Goal: Task Accomplishment & Management: Complete application form

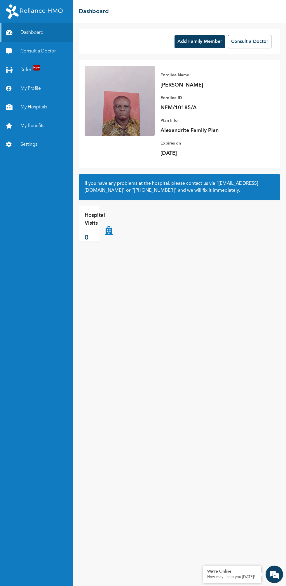
click at [121, 54] on div "Add Family Member Consult a Doctor" at bounding box center [179, 41] width 201 height 25
click at [37, 138] on link "Settings" at bounding box center [36, 144] width 73 height 19
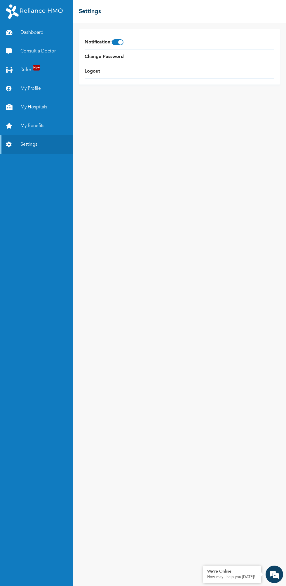
click at [48, 142] on link "Settings" at bounding box center [36, 144] width 73 height 19
click at [29, 143] on link "Settings" at bounding box center [36, 144] width 73 height 19
click at [212, 364] on div "Notification : Change Password Logout" at bounding box center [179, 304] width 213 height 563
click at [46, 29] on link "Dashboard" at bounding box center [36, 32] width 73 height 19
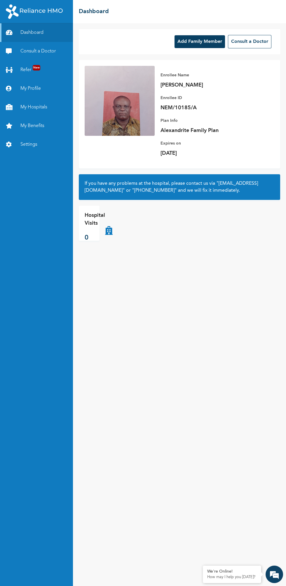
click at [27, 77] on link "Refer New" at bounding box center [36, 70] width 73 height 19
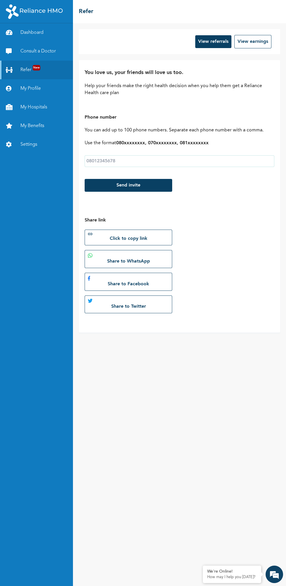
click at [42, 51] on link "Consult a Doctor" at bounding box center [36, 51] width 73 height 19
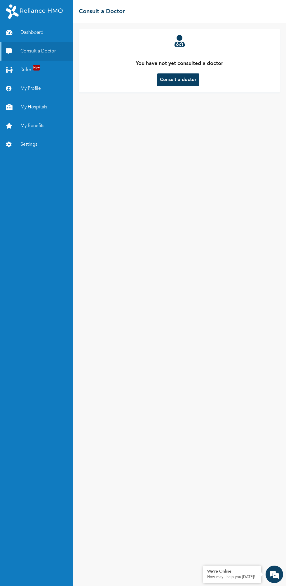
click at [32, 69] on link "Refer New" at bounding box center [36, 70] width 73 height 19
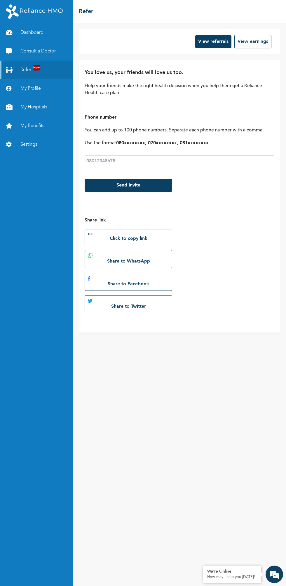
click at [32, 89] on link "My Profile" at bounding box center [36, 88] width 73 height 19
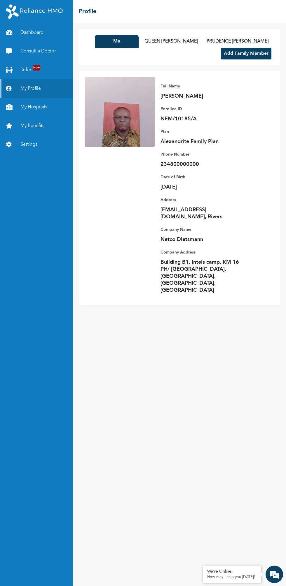
click at [256, 54] on button "Add Family Member" at bounding box center [246, 54] width 50 height 12
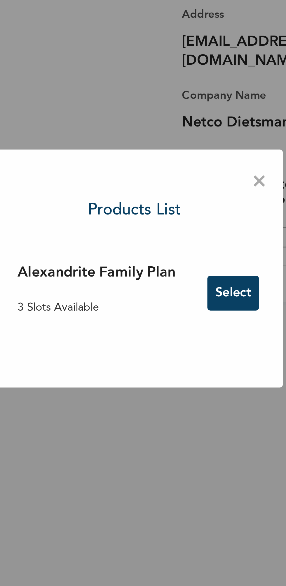
click at [178, 300] on button "Select" at bounding box center [179, 302] width 19 height 13
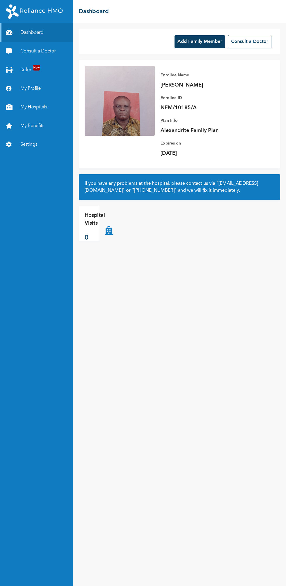
click at [206, 42] on button "Add Family Member" at bounding box center [199, 41] width 50 height 13
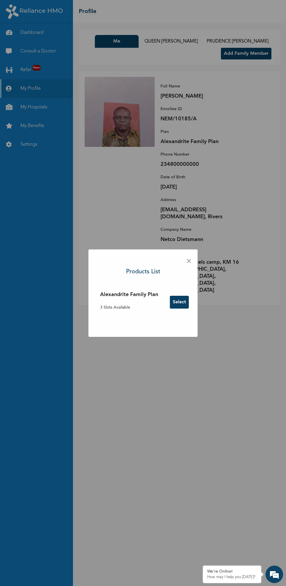
click at [180, 298] on button "Select" at bounding box center [179, 302] width 19 height 13
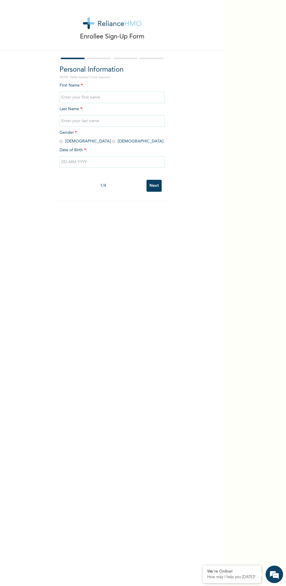
click at [126, 97] on input "text" at bounding box center [111, 97] width 105 height 12
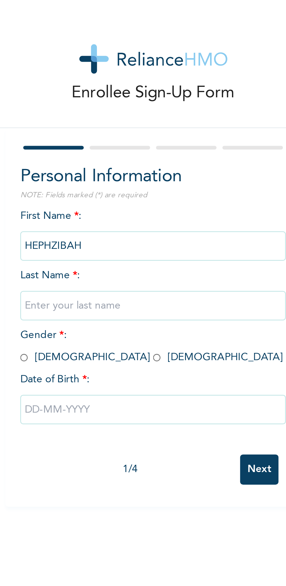
type input "HEPHZIBAH"
click at [121, 120] on input "text" at bounding box center [111, 121] width 105 height 12
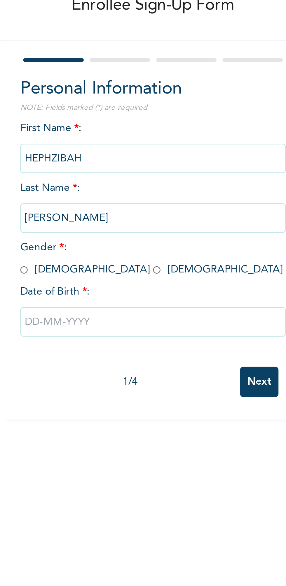
type input "KENNETH ADIELE"
click at [112, 140] on input "radio" at bounding box center [113, 142] width 3 height 6
radio input "true"
click at [103, 159] on input "text" at bounding box center [111, 162] width 105 height 12
select select "8"
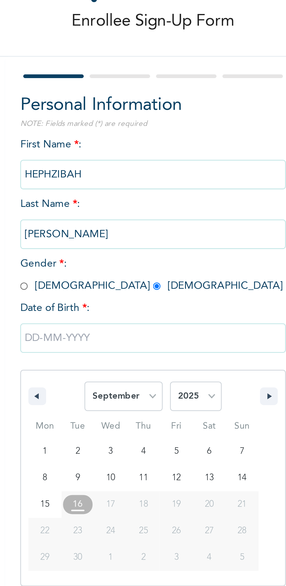
click at [133, 182] on select "2025 2024 2023 2022 2021 2020 2019 2018 2017 2016 2015 2014 2013 2012 2011 2010…" at bounding box center [129, 185] width 20 height 12
select select "2018"
click at [119, 179] on select "2025 2024 2023 2022 2021 2020 2019 2018 2017 2016 2015 2014 2013 2012 2011 2010…" at bounding box center [129, 185] width 20 height 12
click at [109, 183] on select "January February March April May June July August September October November De…" at bounding box center [100, 185] width 31 height 12
select select "0"
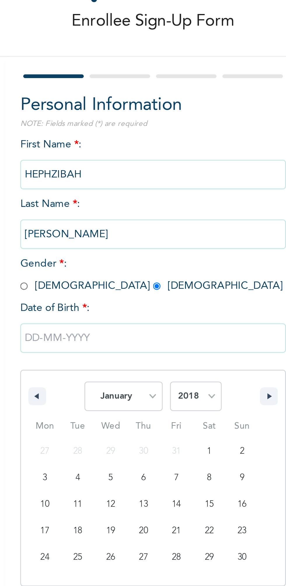
click at [85, 179] on select "January February March April May June July August September October November De…" at bounding box center [100, 185] width 31 height 12
type input "01/03/2018"
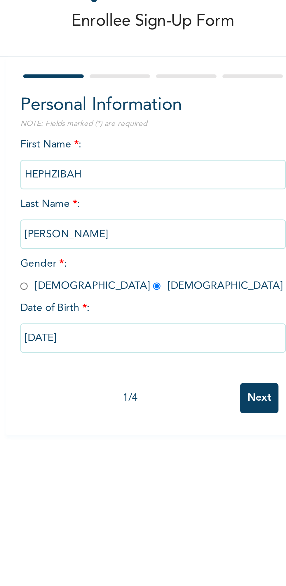
click at [154, 185] on input "Next" at bounding box center [153, 186] width 15 height 12
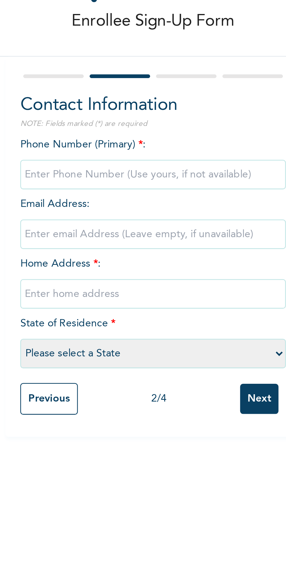
click at [129, 98] on input "phone" at bounding box center [111, 97] width 105 height 12
type input "08035070568"
click at [124, 142] on input "text" at bounding box center [111, 145] width 105 height 12
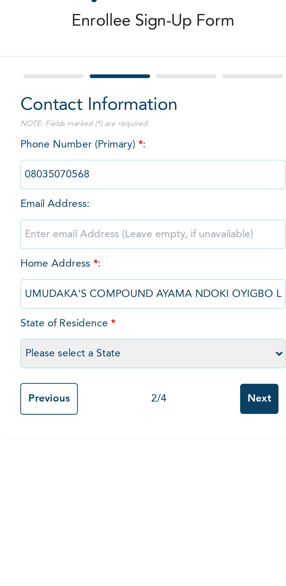
scroll to position [0, 6]
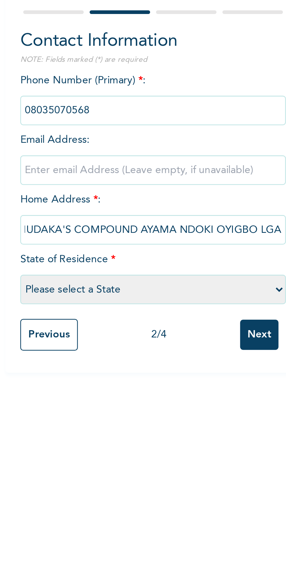
type input "UMUDAKA'S COMPOUND AYAMA NDOKI OYIGBO LGA"
click at [124, 167] on select "Please select a State Abia Abuja (FCT) Adamawa Akwa Ibom Anambra Bauchi Bayelsa…" at bounding box center [111, 168] width 105 height 12
select select "33"
click at [59, 162] on select "Please select a State Abia Abuja (FCT) Adamawa Akwa Ibom Anambra Bauchi Bayelsa…" at bounding box center [111, 168] width 105 height 12
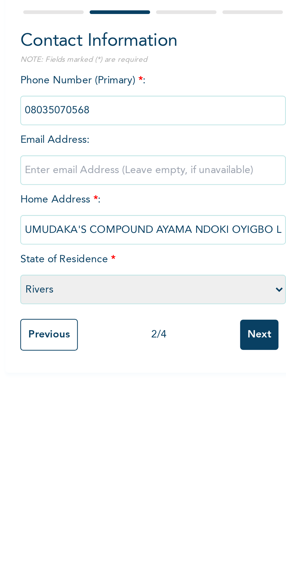
click at [153, 185] on input "Next" at bounding box center [153, 186] width 15 height 12
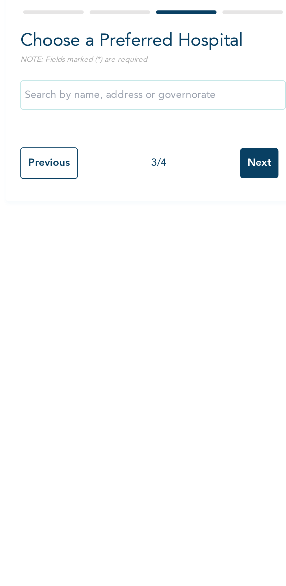
click at [125, 91] on input "text" at bounding box center [111, 91] width 105 height 12
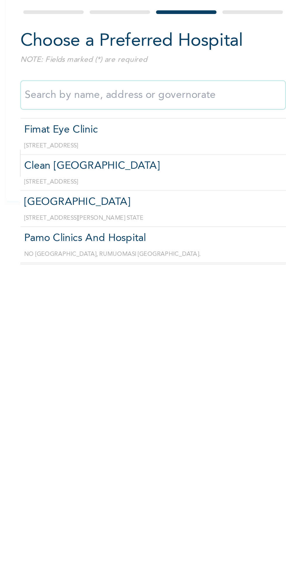
scroll to position [205, 0]
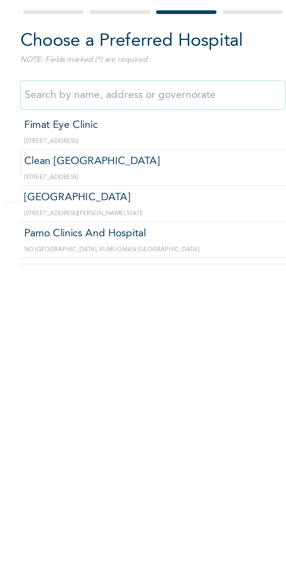
type input "Meridian Hospital"
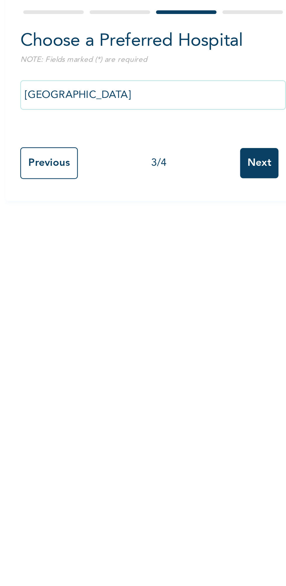
click at [153, 117] on input "Next" at bounding box center [153, 118] width 15 height 12
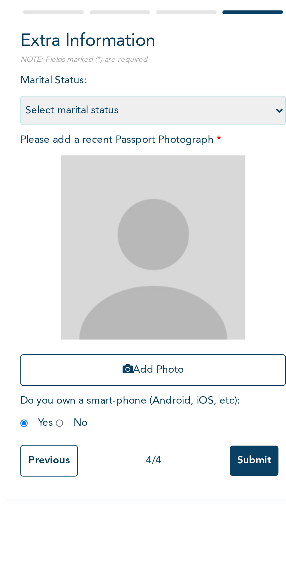
click at [157, 95] on select "Select marital status Single Married Divorced Widow/Widower" at bounding box center [111, 97] width 105 height 12
select select "1"
click at [59, 91] on select "Select marital status Single Married Divorced Widow/Widower" at bounding box center [111, 97] width 105 height 12
click at [120, 198] on button "Add Photo" at bounding box center [111, 200] width 105 height 13
click at [116, 187] on img at bounding box center [111, 151] width 73 height 73
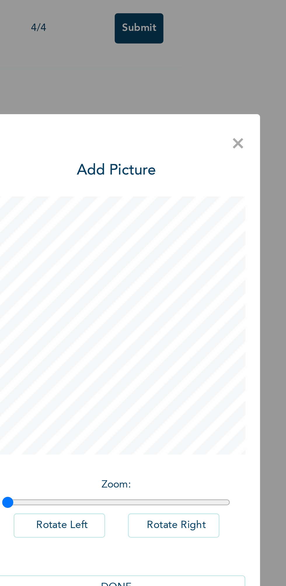
type input "1"
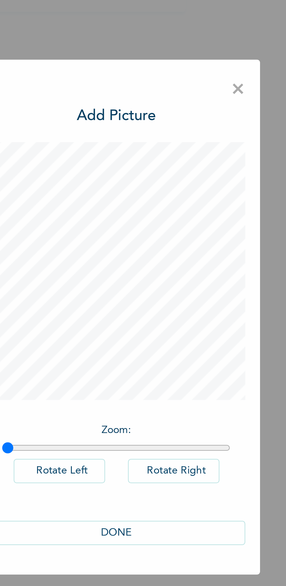
click at [163, 375] on button "DONE" at bounding box center [143, 378] width 102 height 10
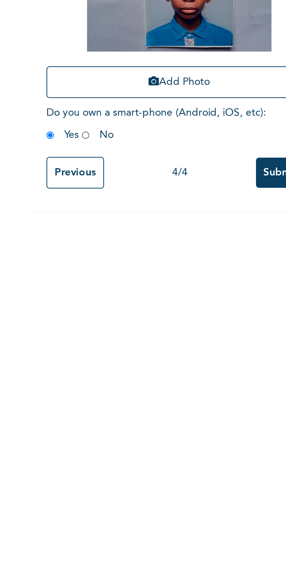
click at [76, 219] on input "radio" at bounding box center [74, 221] width 3 height 6
radio input "true"
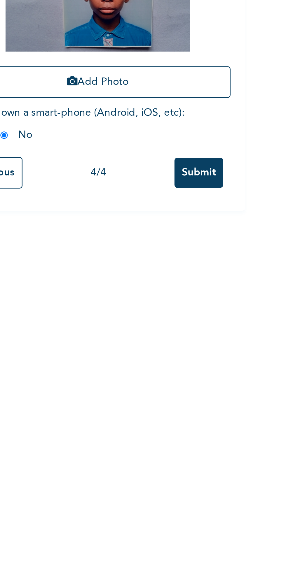
click at [154, 237] on input "Submit" at bounding box center [151, 236] width 19 height 12
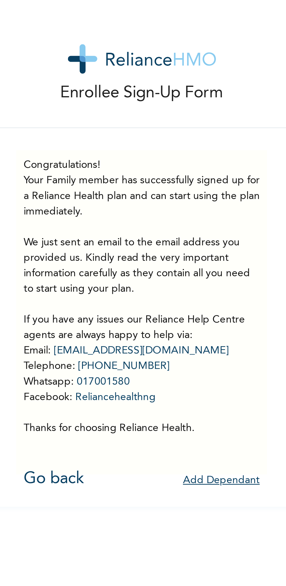
click at [147, 187] on button "Add Dependant" at bounding box center [143, 190] width 30 height 9
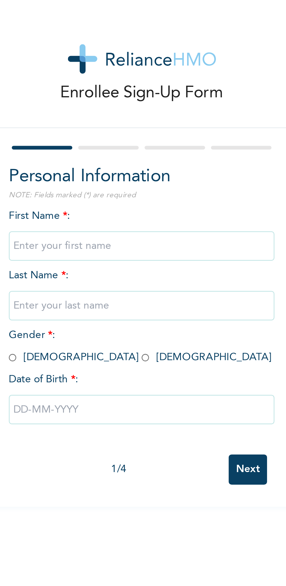
click at [117, 96] on input "text" at bounding box center [111, 97] width 105 height 12
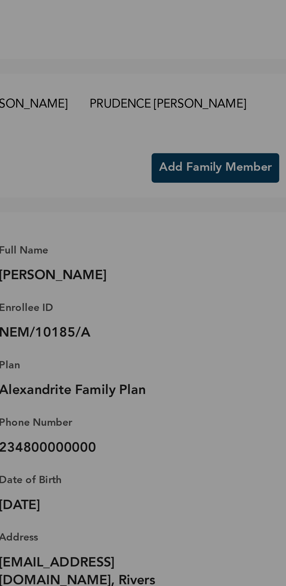
click at [258, 63] on div "× Products List Alexandrite Family Plan 2 Slots Available Select" at bounding box center [143, 293] width 286 height 586
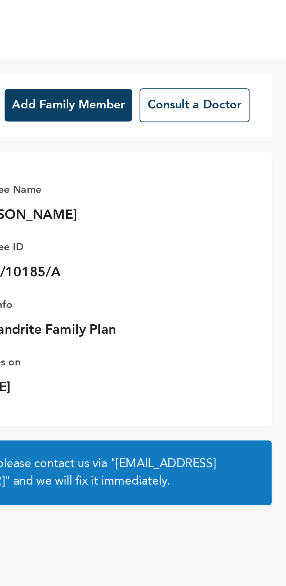
click at [209, 40] on button "Add Family Member" at bounding box center [199, 41] width 50 height 13
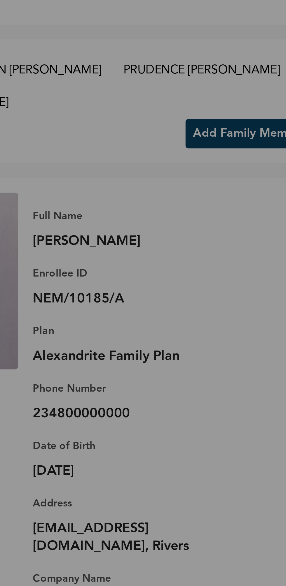
click at [149, 146] on div "× Products List Alexandrite Family Plan 2 Slots Available Select" at bounding box center [143, 293] width 286 height 586
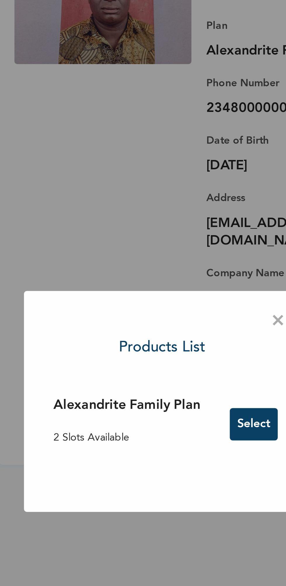
click at [181, 302] on button "Select" at bounding box center [179, 302] width 19 height 13
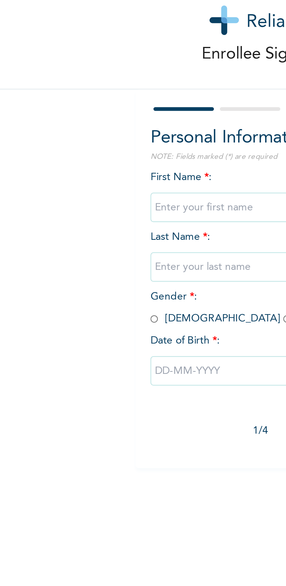
click at [96, 96] on input "text" at bounding box center [111, 97] width 105 height 12
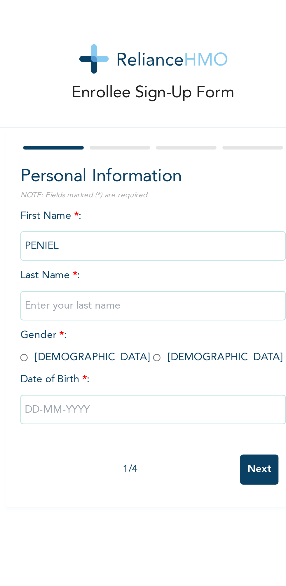
type input "PENIEL"
click at [134, 123] on input "text" at bounding box center [111, 121] width 105 height 12
type input "A"
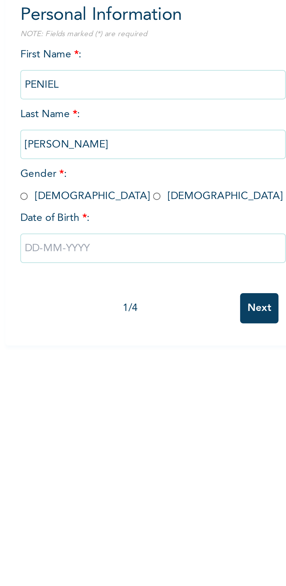
type input "KENNETH ADIELE"
click at [112, 143] on input "radio" at bounding box center [113, 142] width 3 height 6
radio input "true"
click at [146, 160] on input "text" at bounding box center [111, 162] width 105 height 12
select select "8"
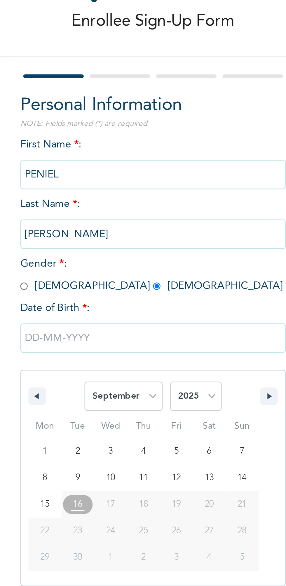
click at [134, 183] on select "2025 2024 2023 2022 2021 2020 2019 2018 2017 2016 2015 2014 2013 2012 2011 2010…" at bounding box center [129, 185] width 20 height 12
select select "2021"
click at [119, 179] on select "2025 2024 2023 2022 2021 2020 2019 2018 2017 2016 2015 2014 2013 2012 2011 2010…" at bounding box center [129, 185] width 20 height 12
click at [111, 185] on select "January February March April May June July August September October November De…" at bounding box center [100, 185] width 31 height 12
select select "1"
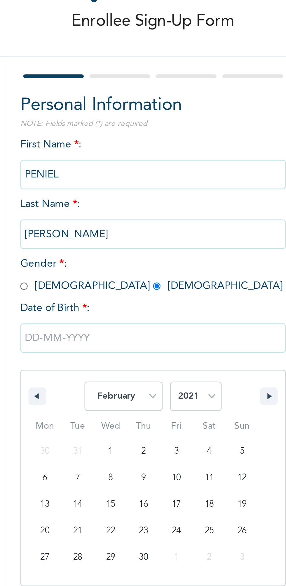
click at [85, 179] on select "January February March April May June July August September October November De…" at bounding box center [100, 185] width 31 height 12
type input "02/13/2021"
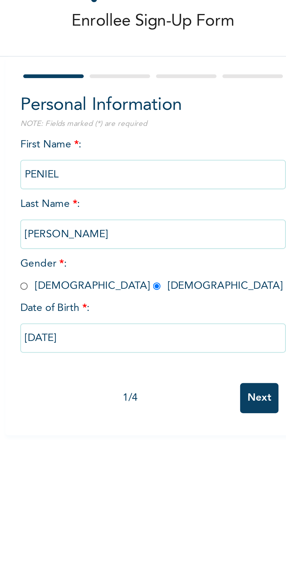
click at [153, 185] on input "Next" at bounding box center [153, 186] width 15 height 12
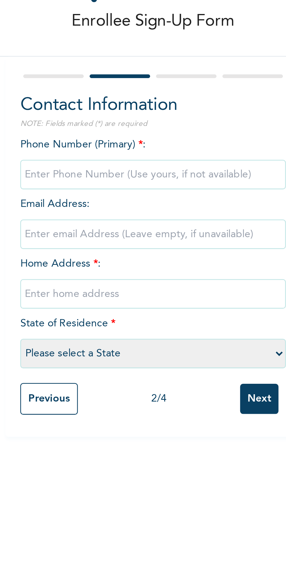
click at [72, 98] on input "phone" at bounding box center [111, 97] width 105 height 12
type input "08105067667"
click at [73, 142] on input "text" at bounding box center [111, 145] width 105 height 12
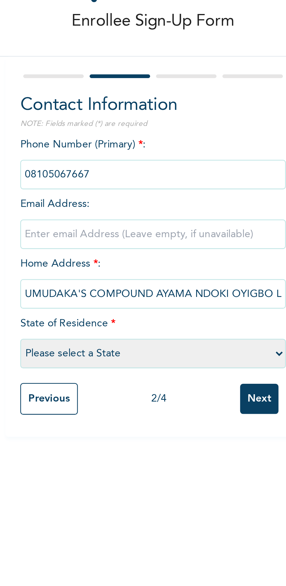
scroll to position [0, 6]
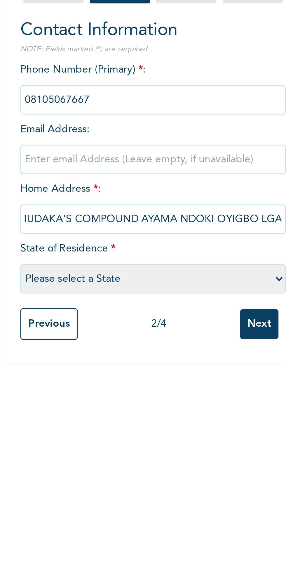
type input "UMUDAKA'S COMPOUND AYAMA NDOKI OYIGBO LGA"
click at [160, 166] on select "Please select a State Abia Abuja (FCT) Adamawa Akwa Ibom Anambra Bauchi Bayelsa…" at bounding box center [111, 168] width 105 height 12
select select "33"
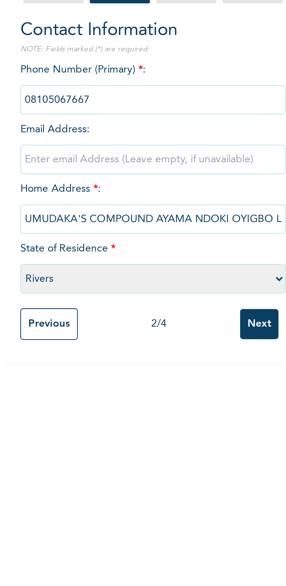
click at [59, 162] on select "Please select a State Abia Abuja (FCT) Adamawa Akwa Ibom Anambra Bauchi Bayelsa…" at bounding box center [111, 168] width 105 height 12
click at [158, 184] on input "Next" at bounding box center [153, 186] width 15 height 12
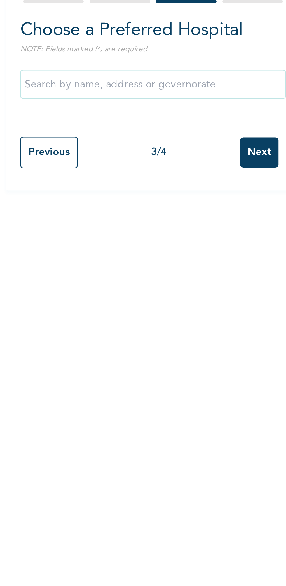
click at [72, 89] on input "text" at bounding box center [111, 91] width 105 height 12
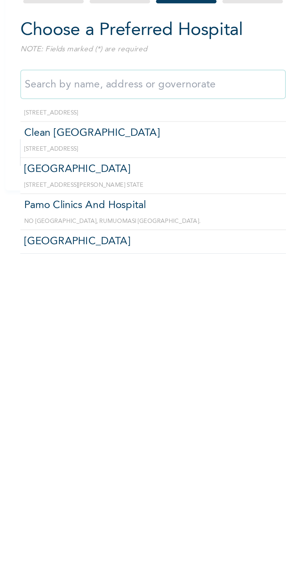
scroll to position [213, 0]
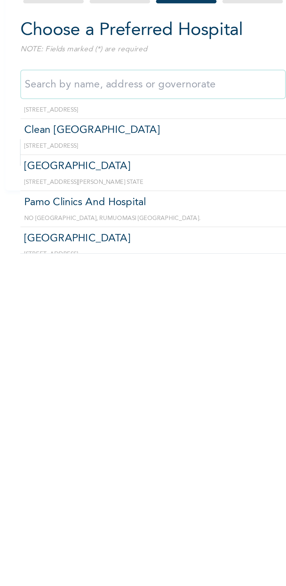
type input "Meridian Hospital"
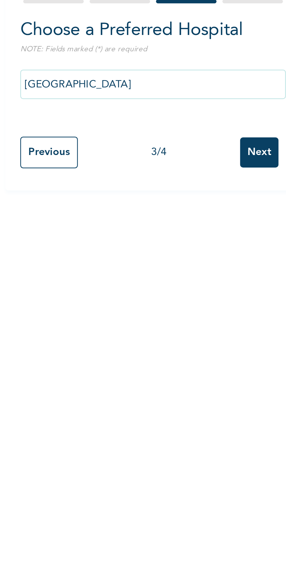
click at [158, 118] on input "Next" at bounding box center [153, 118] width 15 height 12
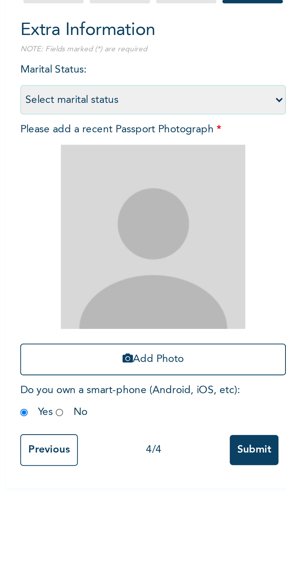
click at [80, 218] on div "Marital Status : Select marital status Single Married Divorced Widow/Widower Pl…" at bounding box center [111, 154] width 105 height 144
click at [75, 221] on input "radio" at bounding box center [74, 221] width 3 height 6
radio input "true"
click at [118, 199] on button "Add Photo" at bounding box center [111, 200] width 105 height 13
click at [119, 186] on img at bounding box center [111, 151] width 73 height 73
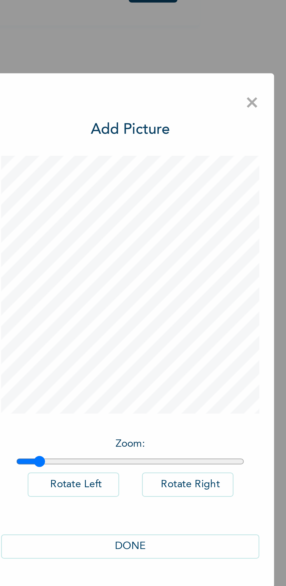
type input "1.08"
click at [154, 376] on button "DONE" at bounding box center [143, 378] width 102 height 10
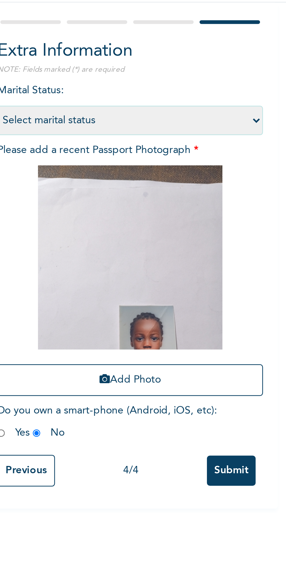
click at [118, 198] on button "Add Photo" at bounding box center [111, 200] width 105 height 13
click at [125, 184] on img at bounding box center [111, 151] width 73 height 73
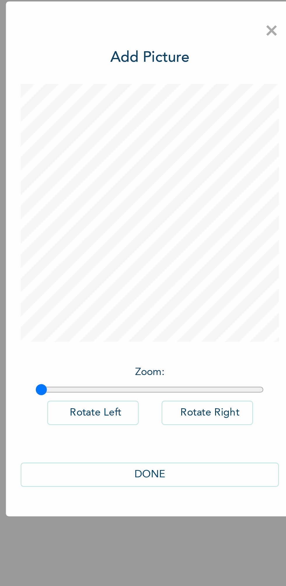
click at [157, 376] on button "DONE" at bounding box center [143, 378] width 102 height 10
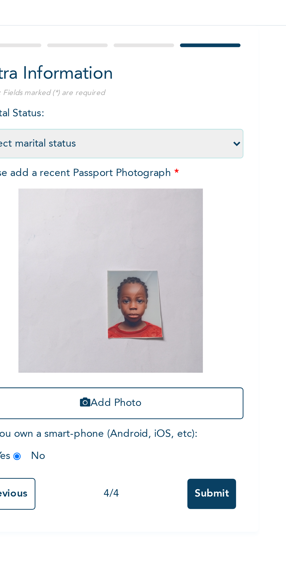
click at [162, 95] on select "Select marital status Single Married Divorced Widow/Widower" at bounding box center [111, 97] width 105 height 12
select select "1"
click at [59, 91] on select "Select marital status Single Married Divorced Widow/Widower" at bounding box center [111, 97] width 105 height 12
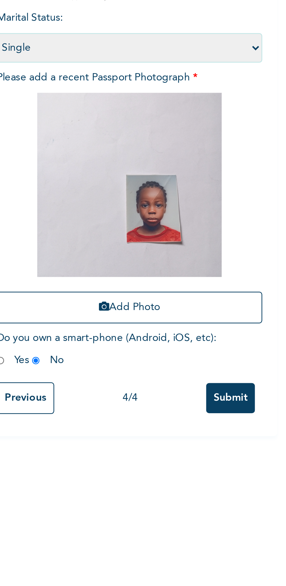
click at [157, 233] on input "Submit" at bounding box center [151, 236] width 19 height 12
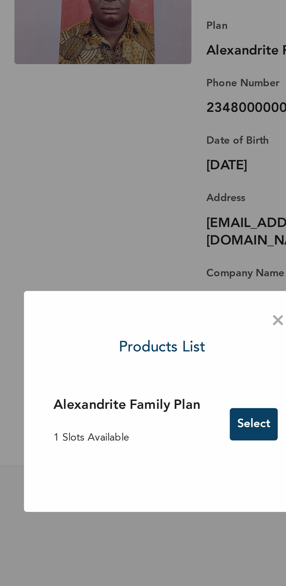
click at [181, 297] on button "Select" at bounding box center [179, 302] width 19 height 13
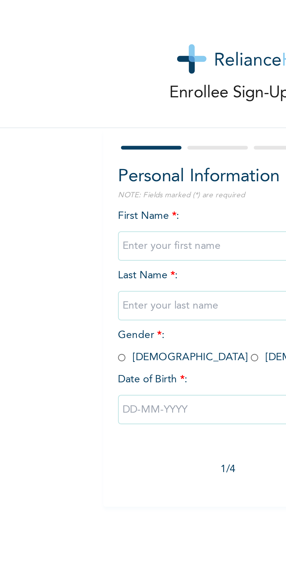
click at [87, 95] on input "text" at bounding box center [111, 97] width 105 height 12
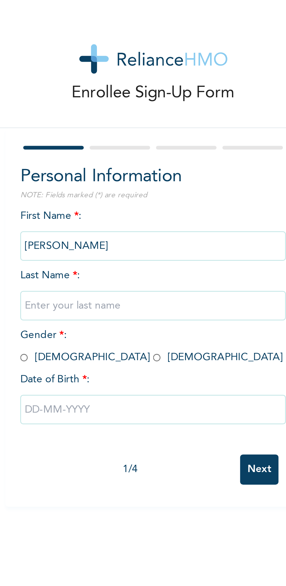
click at [69, 96] on input "ZOE JOSHUA" at bounding box center [111, 97] width 105 height 12
click at [70, 98] on input "ZOE JOSHUA" at bounding box center [111, 97] width 105 height 12
type input "ZOEJOSHUA"
click at [114, 120] on input "text" at bounding box center [111, 121] width 105 height 12
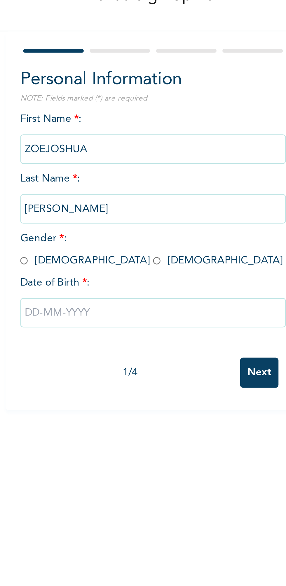
type input "KENNETH ADIELE"
click at [61, 140] on input "radio" at bounding box center [60, 142] width 3 height 6
radio input "true"
click at [107, 158] on input "text" at bounding box center [111, 162] width 105 height 12
select select "8"
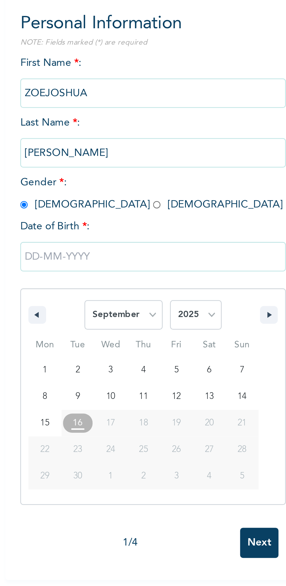
click at [135, 182] on select "2025 2024 2023 2022 2021 2020 2019 2018 2017 2016 2015 2014 2013 2012 2011 2010…" at bounding box center [129, 185] width 20 height 12
select select "2022"
click at [119, 179] on select "2025 2024 2023 2022 2021 2020 2019 2018 2017 2016 2015 2014 2013 2012 2011 2010…" at bounding box center [129, 185] width 20 height 12
click at [108, 183] on select "January February March April May June July August September October November De…" at bounding box center [100, 185] width 31 height 12
select select "10"
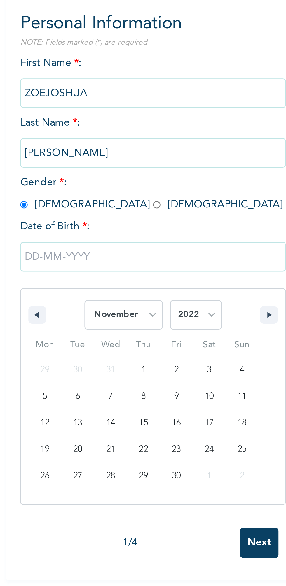
click at [85, 179] on select "January February March April May June July August September October November De…" at bounding box center [100, 185] width 31 height 12
type input "11/11/2022"
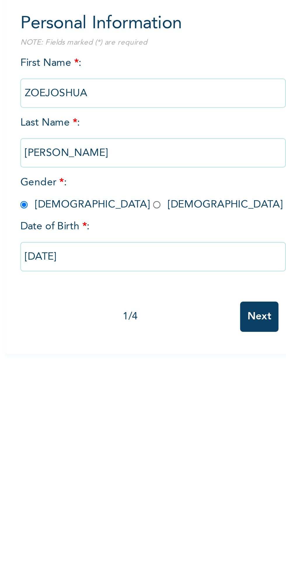
click at [157, 184] on input "Next" at bounding box center [153, 186] width 15 height 12
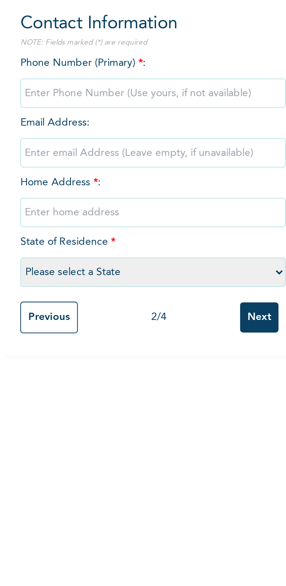
click at [132, 97] on input "phone" at bounding box center [111, 97] width 105 height 12
type input "08035070568"
click at [151, 144] on input "text" at bounding box center [111, 145] width 105 height 12
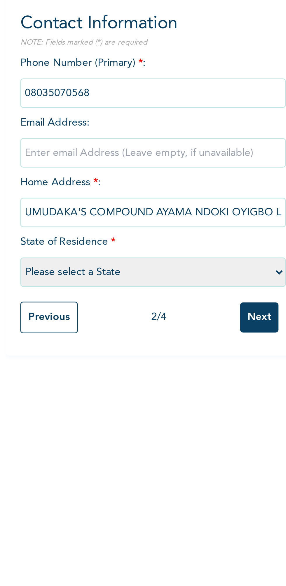
scroll to position [0, 6]
type input "UMUDAKA'S COMPOUND AYAMA NDOKI OYIGBO LGA"
click at [135, 164] on select "Please select a State Abia Abuja (FCT) Adamawa Akwa Ibom Anambra Bauchi Bayelsa…" at bounding box center [111, 168] width 105 height 12
select select "33"
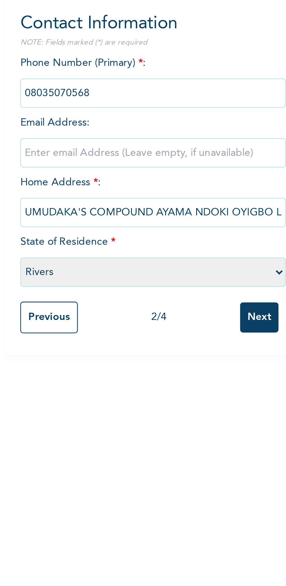
click at [59, 162] on select "Please select a State Abia Abuja (FCT) Adamawa Akwa Ibom Anambra Bauchi Bayelsa…" at bounding box center [111, 168] width 105 height 12
click at [156, 185] on input "Next" at bounding box center [153, 186] width 15 height 12
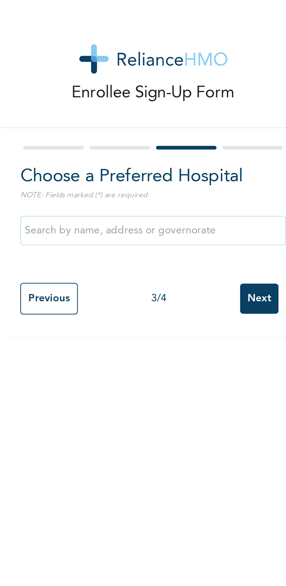
click at [144, 93] on input "text" at bounding box center [111, 91] width 105 height 12
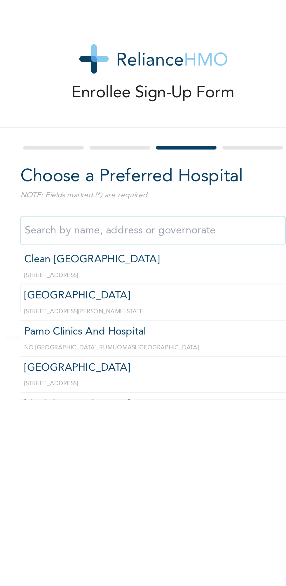
scroll to position [218, 0]
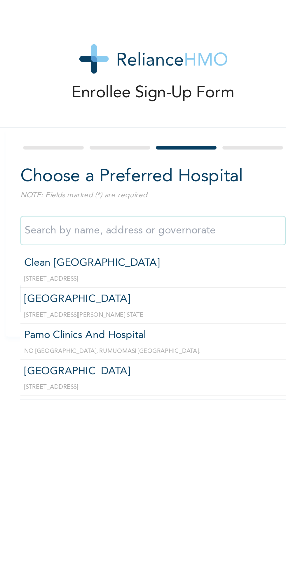
type input "Meridian Hospital"
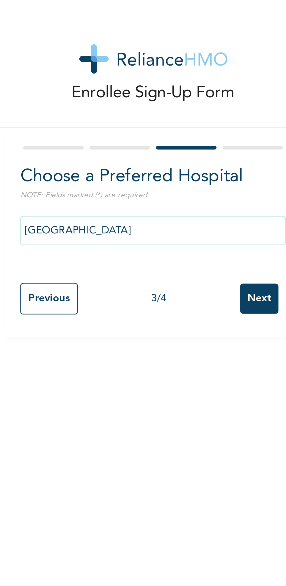
click at [155, 118] on input "Next" at bounding box center [153, 118] width 15 height 12
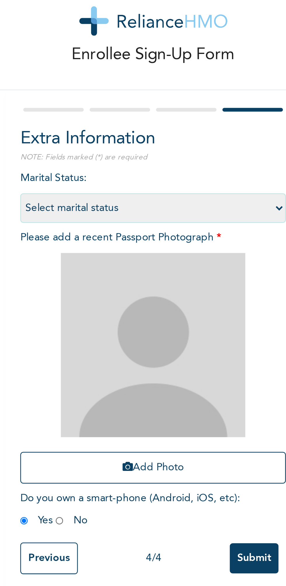
click at [160, 96] on select "Select marital status Single Married Divorced Widow/Widower" at bounding box center [111, 97] width 105 height 12
select select "1"
click at [59, 91] on select "Select marital status Single Married Divorced Widow/Widower" at bounding box center [111, 97] width 105 height 12
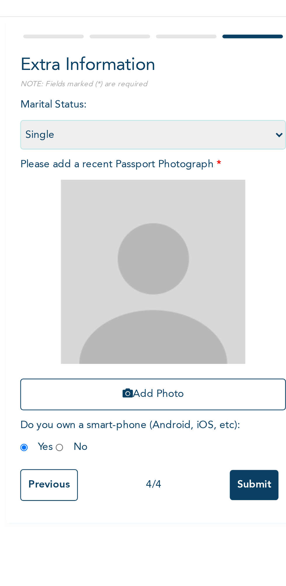
click at [124, 199] on button "Add Photo" at bounding box center [111, 200] width 105 height 13
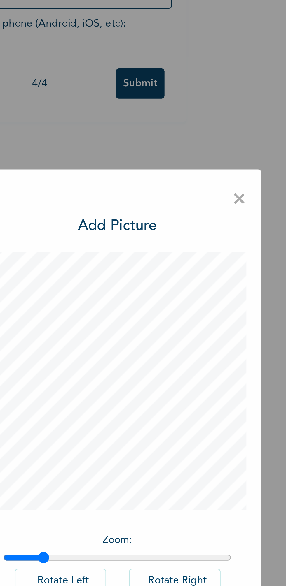
type input "1.86"
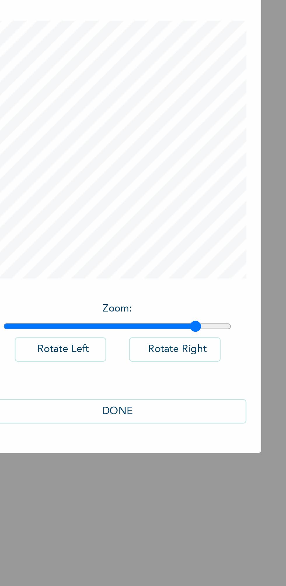
click at [168, 377] on button "DONE" at bounding box center [143, 378] width 102 height 10
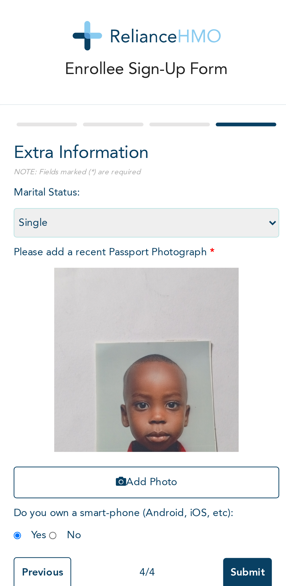
click at [127, 166] on img at bounding box center [111, 151] width 73 height 73
click at [116, 195] on button "Add Photo" at bounding box center [111, 200] width 105 height 13
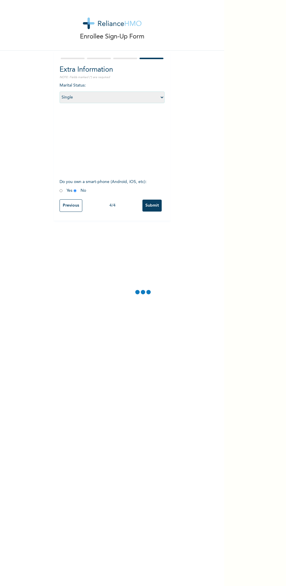
select select "1"
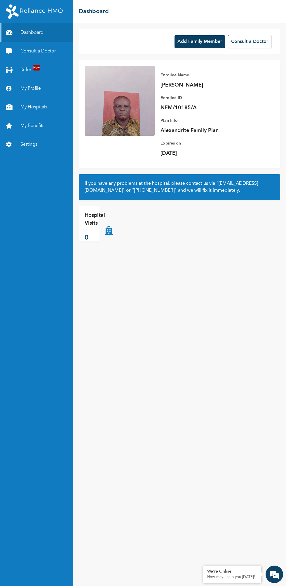
click at [207, 42] on button "Add Family Member" at bounding box center [199, 41] width 50 height 13
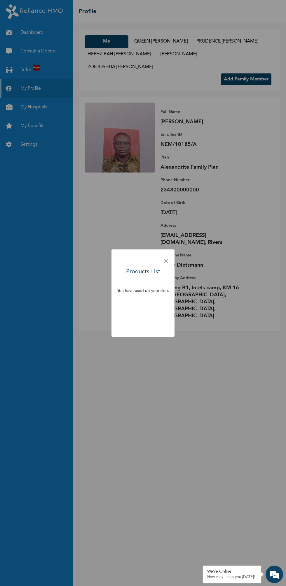
click at [166, 260] on span "×" at bounding box center [166, 261] width 6 height 12
click at [165, 261] on span "×" at bounding box center [166, 261] width 6 height 12
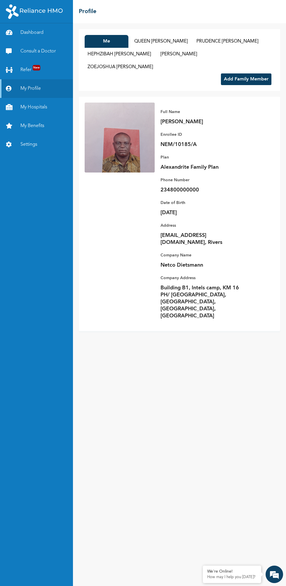
click at [170, 41] on button "QUEEN [PERSON_NAME]" at bounding box center [160, 41] width 59 height 13
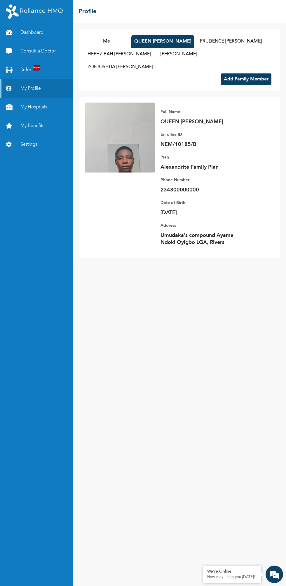
click at [241, 41] on button "PRUDENCE [PERSON_NAME]" at bounding box center [231, 41] width 68 height 13
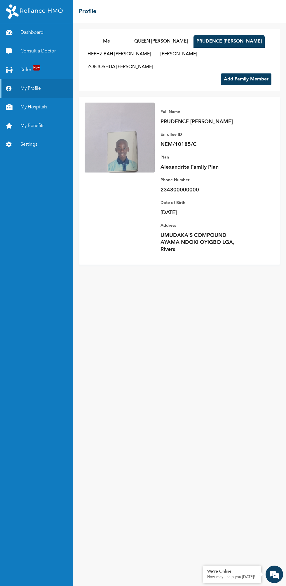
click at [166, 41] on button "QUEEN [PERSON_NAME]" at bounding box center [160, 41] width 59 height 13
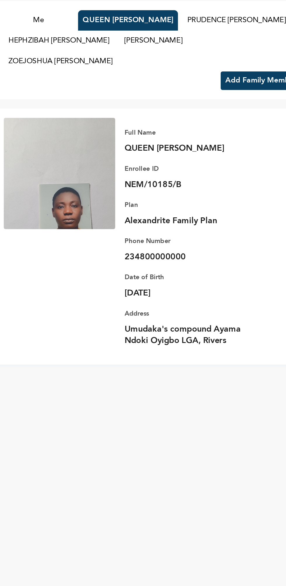
click at [214, 119] on p "QUEEN [PERSON_NAME]" at bounding box center [201, 121] width 82 height 7
click at [201, 119] on p "QUEEN [PERSON_NAME]" at bounding box center [201, 121] width 82 height 7
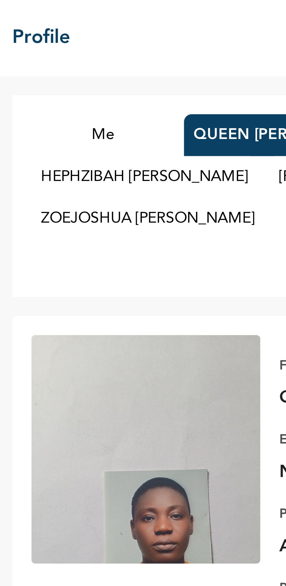
click at [126, 55] on button "HEPHZIBAH [PERSON_NAME]" at bounding box center [118, 54] width 69 height 13
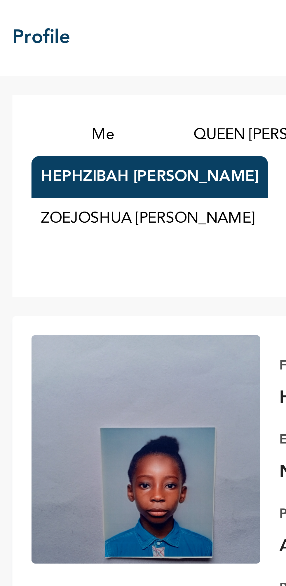
click at [131, 64] on button "ZOEJOSHUA [PERSON_NAME]" at bounding box center [119, 67] width 71 height 13
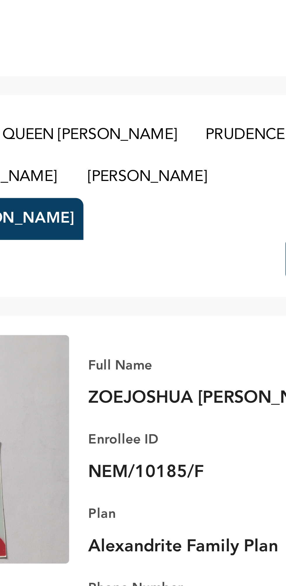
click at [200, 56] on button "[PERSON_NAME]" at bounding box center [178, 54] width 44 height 13
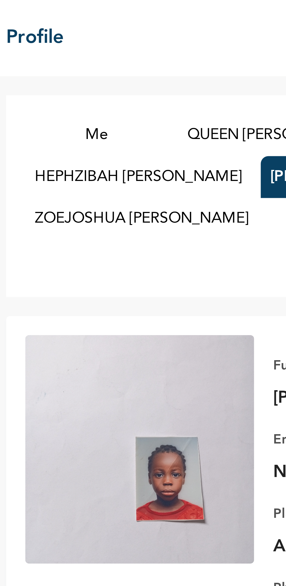
click at [146, 39] on button "QUEEN [PERSON_NAME]" at bounding box center [160, 41] width 59 height 13
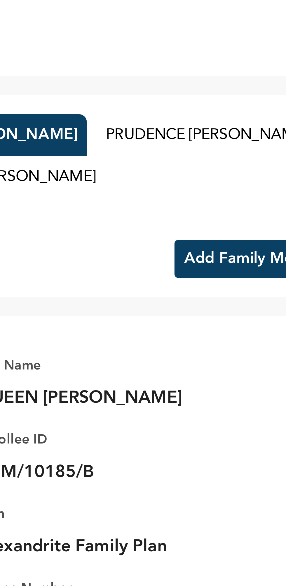
click at [234, 43] on button "PRUDENCE [PERSON_NAME]" at bounding box center [231, 41] width 68 height 13
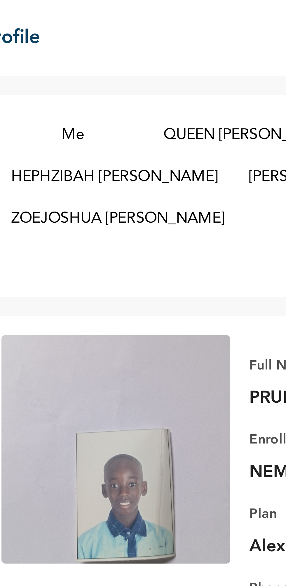
click at [139, 54] on button "HEPHZIBAH [PERSON_NAME]" at bounding box center [118, 54] width 69 height 13
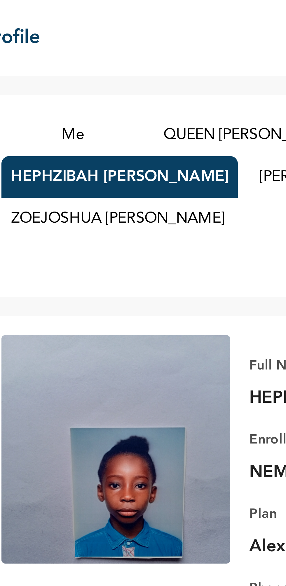
click at [139, 68] on button "ZOEJOSHUA [PERSON_NAME]" at bounding box center [119, 67] width 71 height 13
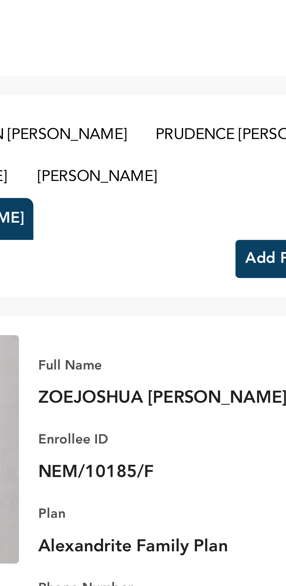
click at [198, 52] on button "[PERSON_NAME]" at bounding box center [178, 54] width 44 height 13
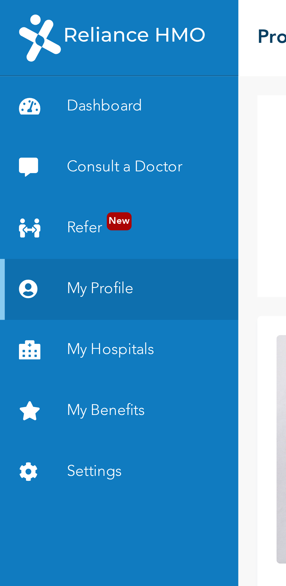
click at [30, 147] on link "Settings" at bounding box center [36, 144] width 73 height 19
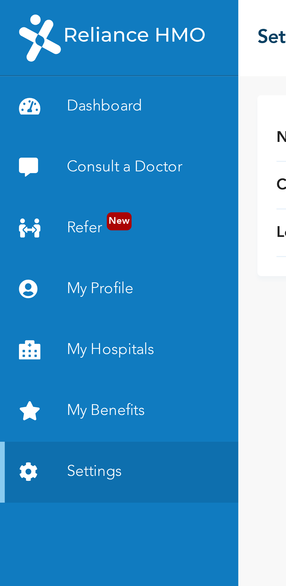
click at [38, 129] on link "My Benefits" at bounding box center [36, 126] width 73 height 19
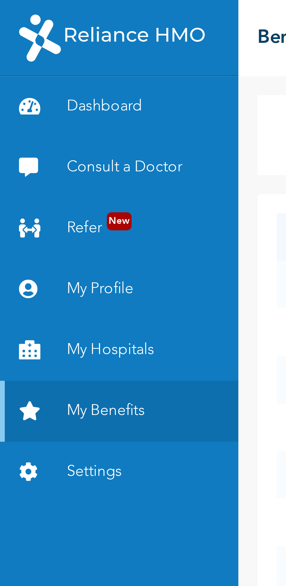
click at [39, 109] on link "My Hospitals" at bounding box center [36, 107] width 73 height 19
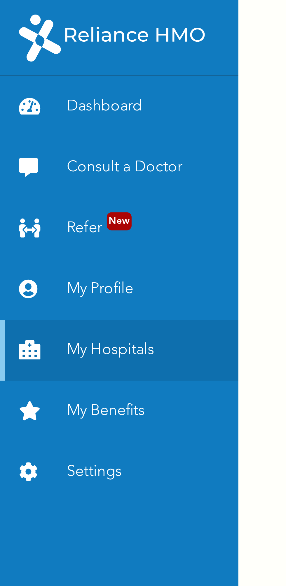
click at [37, 90] on link "My Profile" at bounding box center [36, 88] width 73 height 19
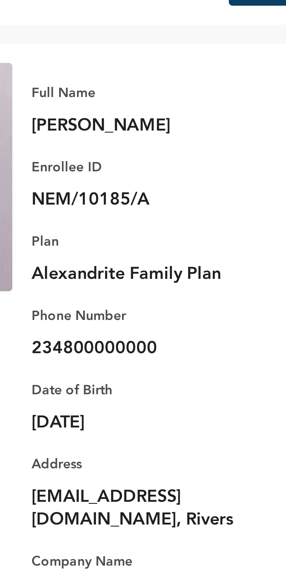
click at [188, 190] on p "234800000000" at bounding box center [201, 189] width 82 height 7
click at [182, 182] on p "Phone Number" at bounding box center [201, 180] width 82 height 7
click at [185, 191] on p "234800000000" at bounding box center [201, 189] width 82 height 7
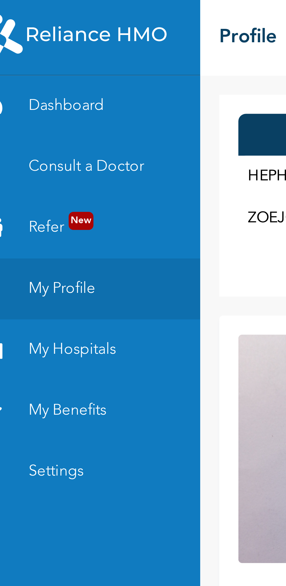
click at [37, 34] on link "Dashboard" at bounding box center [36, 32] width 73 height 19
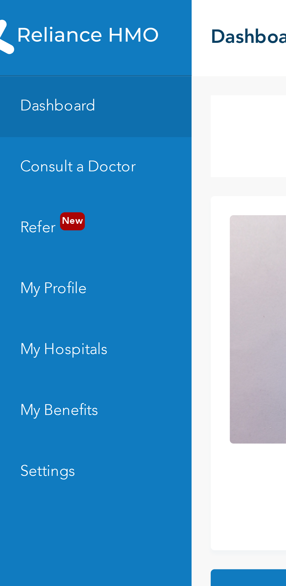
click at [39, 89] on link "My Profile" at bounding box center [36, 88] width 73 height 19
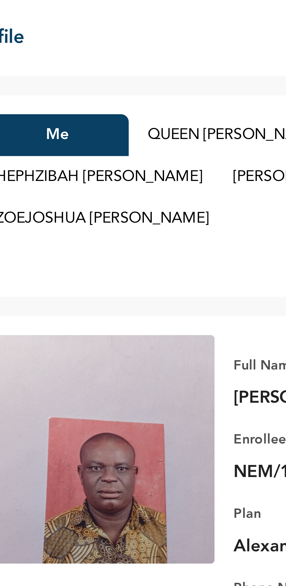
click at [117, 44] on button "Me" at bounding box center [106, 41] width 44 height 13
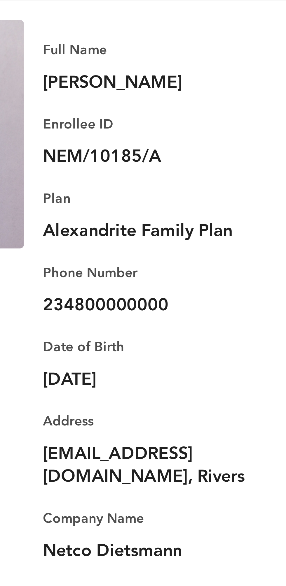
click at [193, 188] on p "234800000000" at bounding box center [201, 189] width 82 height 7
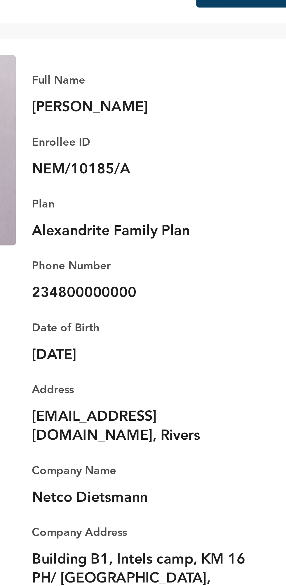
click at [194, 196] on div "Date of Birth [DEMOGRAPHIC_DATA] Address [EMAIL_ADDRESS][DOMAIN_NAME], Rivers" at bounding box center [201, 219] width 82 height 52
click at [190, 189] on p "234800000000" at bounding box center [201, 189] width 82 height 7
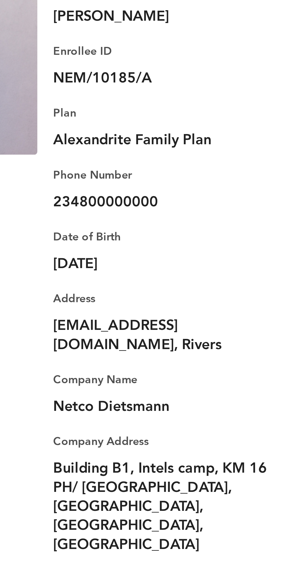
click at [170, 190] on p "234800000000" at bounding box center [201, 189] width 82 height 7
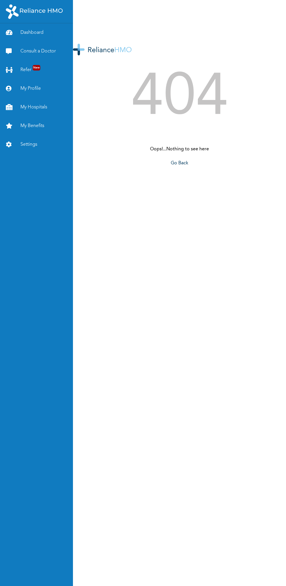
click at [100, 382] on div "404 Oops!...Nothing to see here Go Back" at bounding box center [179, 293] width 213 height 586
